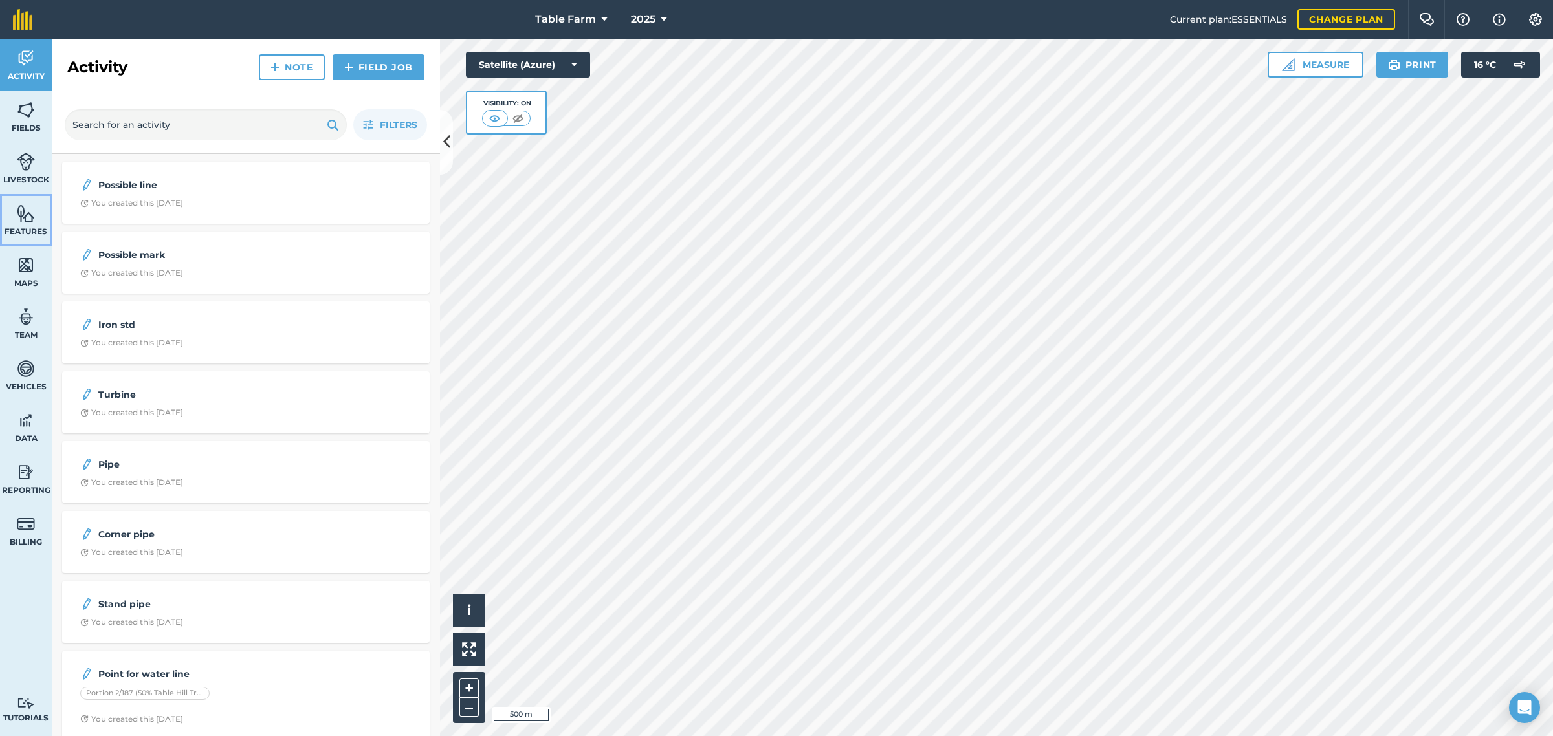
click at [21, 217] on img at bounding box center [26, 213] width 18 height 19
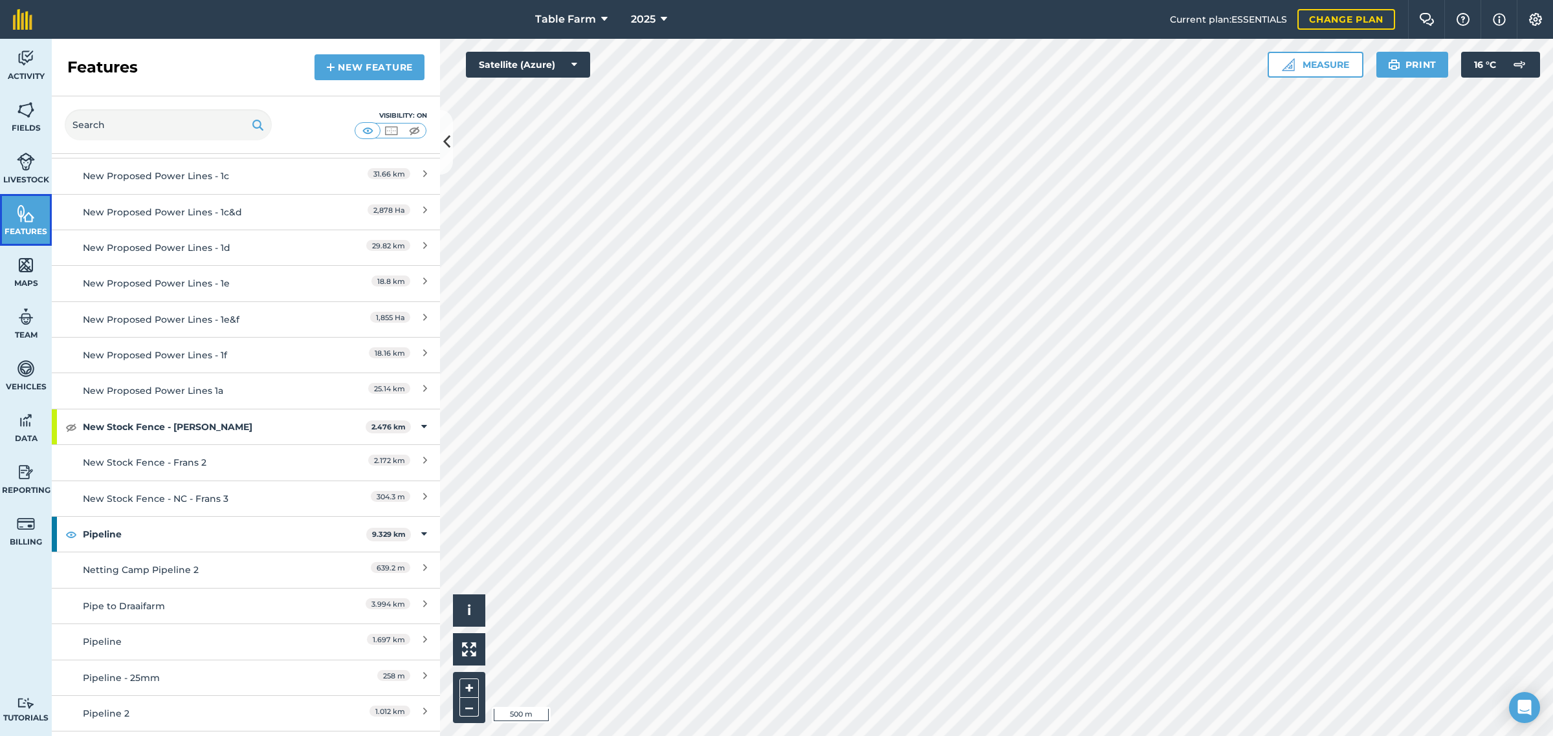
scroll to position [3398, 0]
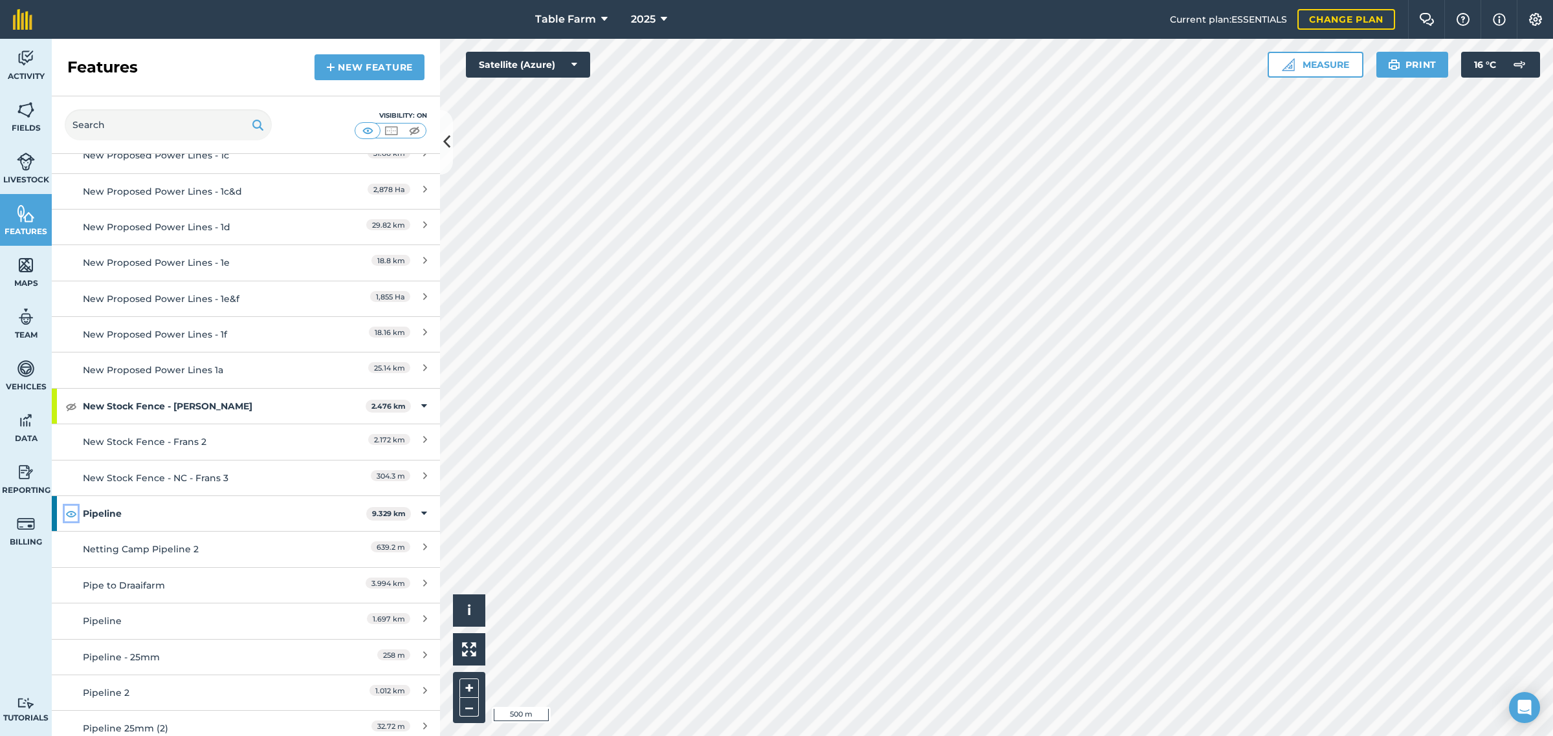
click at [68, 506] on img at bounding box center [71, 514] width 12 height 16
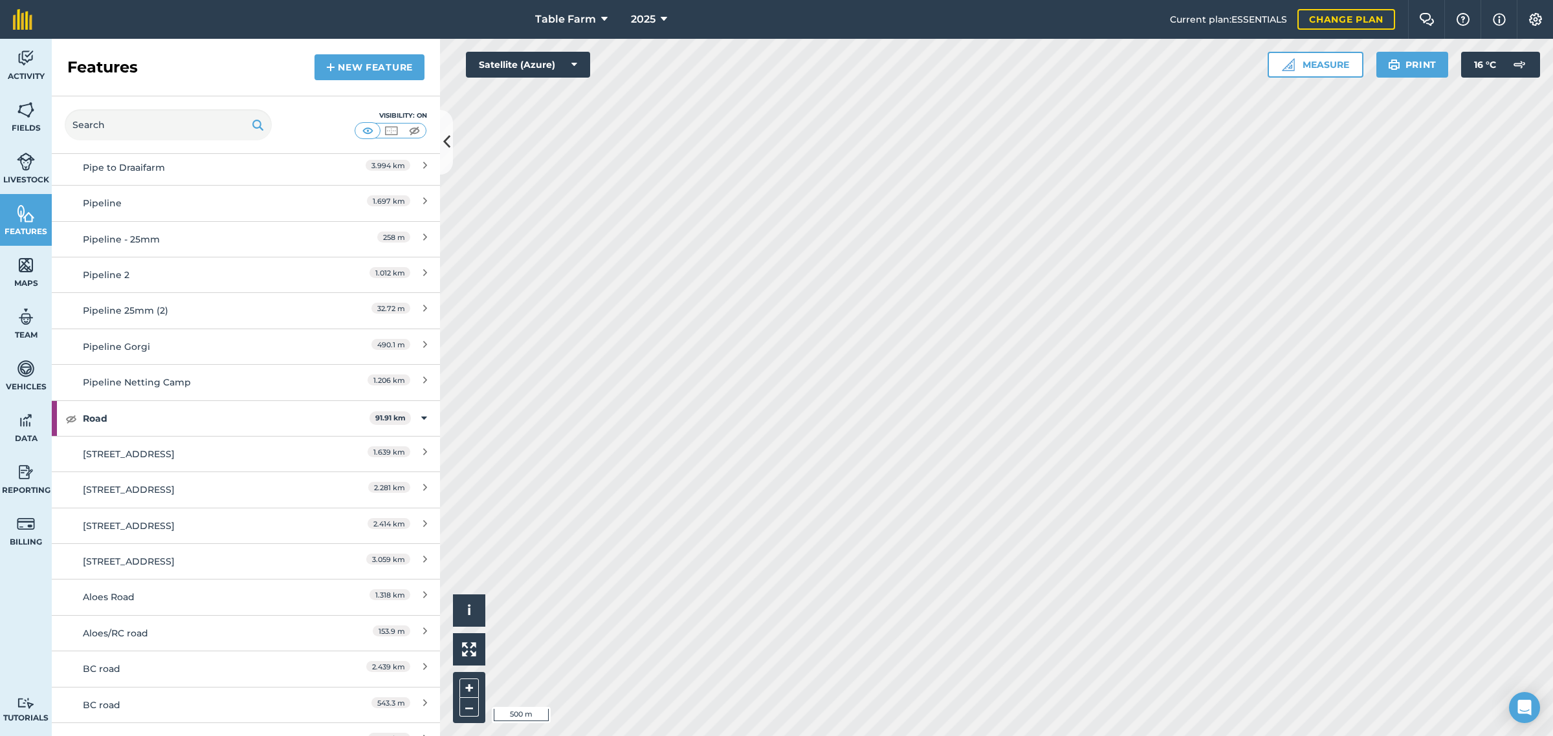
scroll to position [3829, 0]
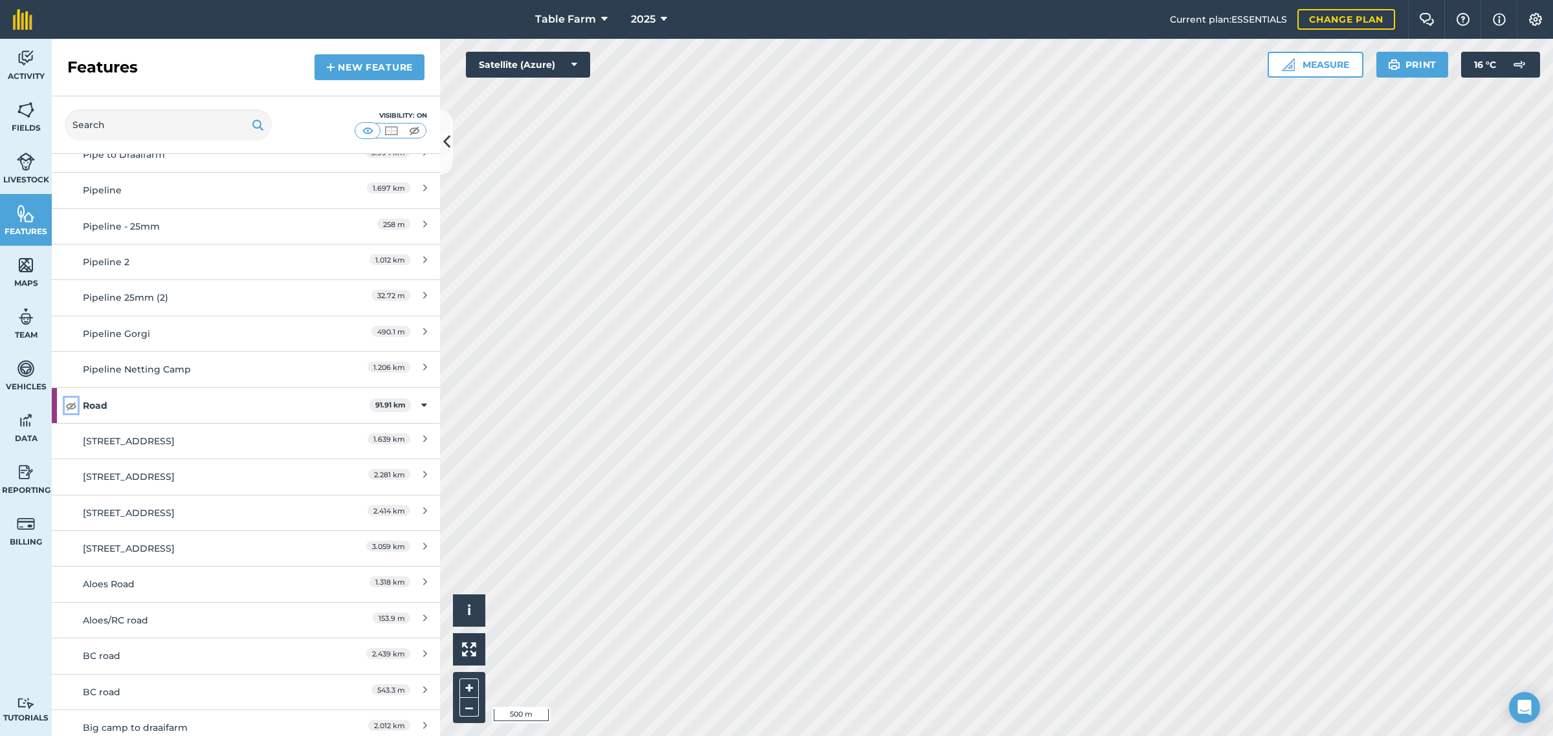
click at [65, 398] on img at bounding box center [71, 406] width 12 height 16
